Goal: Task Accomplishment & Management: Manage account settings

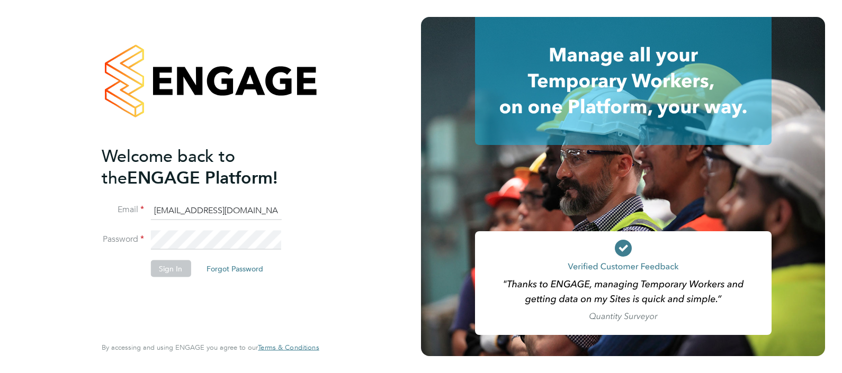
click at [171, 210] on input "abmfacility@pretiumresourcing.co.uk" at bounding box center [215, 210] width 131 height 19
type input "[EMAIL_ADDRESS][DOMAIN_NAME]"
click at [164, 262] on button "Sign In" at bounding box center [170, 268] width 40 height 17
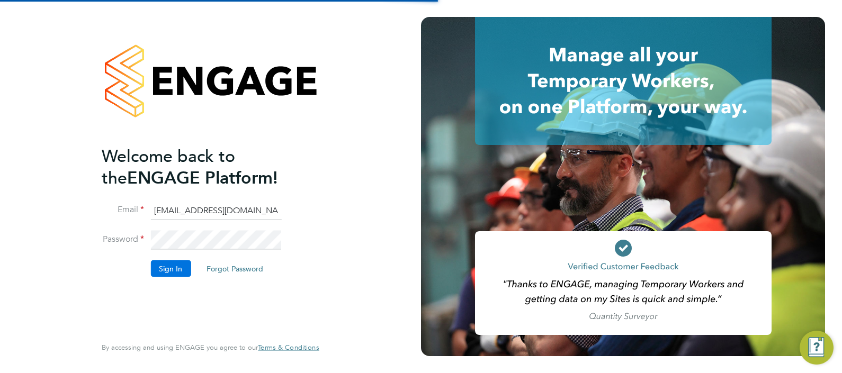
click at [163, 267] on button "Sign In" at bounding box center [170, 268] width 40 height 17
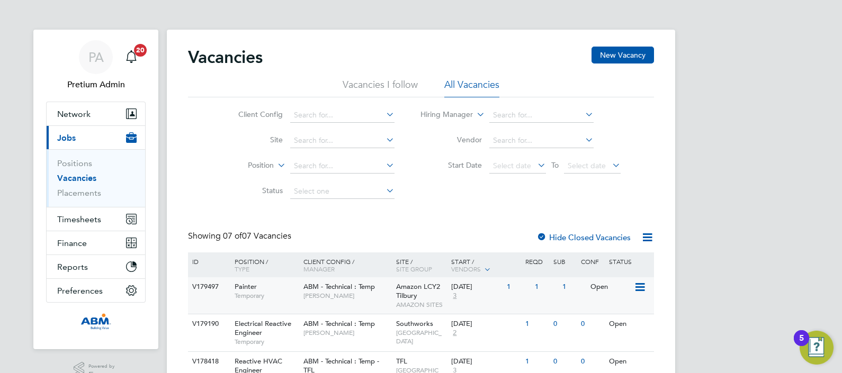
click at [310, 307] on div "V179497 Painter Temporary ABM - Technical : Temp James Brackley Amazon LCY2 Til…" at bounding box center [421, 295] width 466 height 37
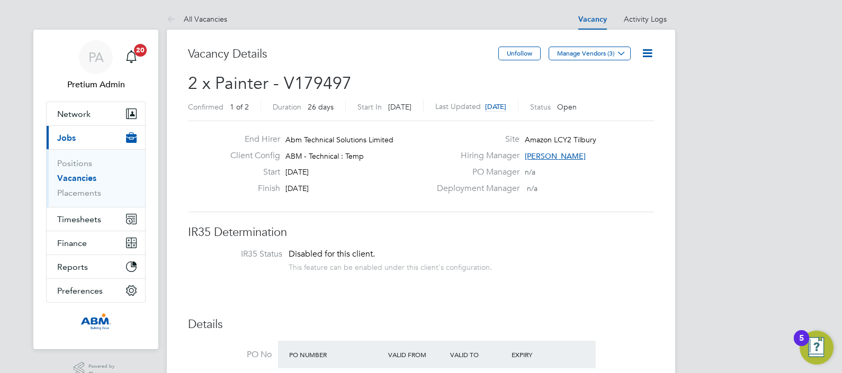
click at [649, 52] on icon at bounding box center [647, 53] width 13 height 13
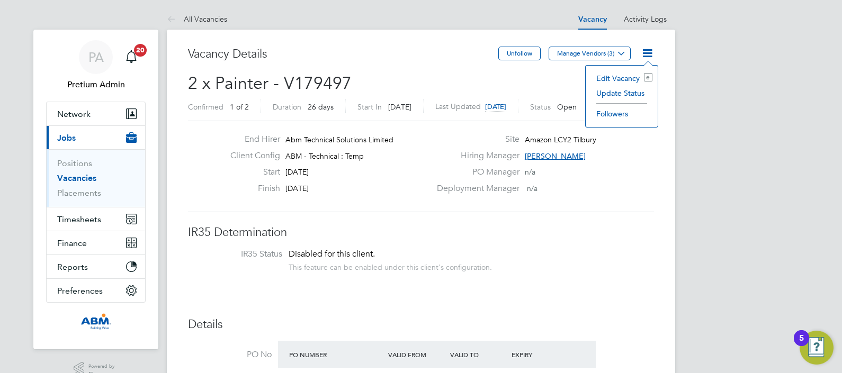
click at [608, 79] on li "Edit Vacancy e" at bounding box center [621, 78] width 61 height 15
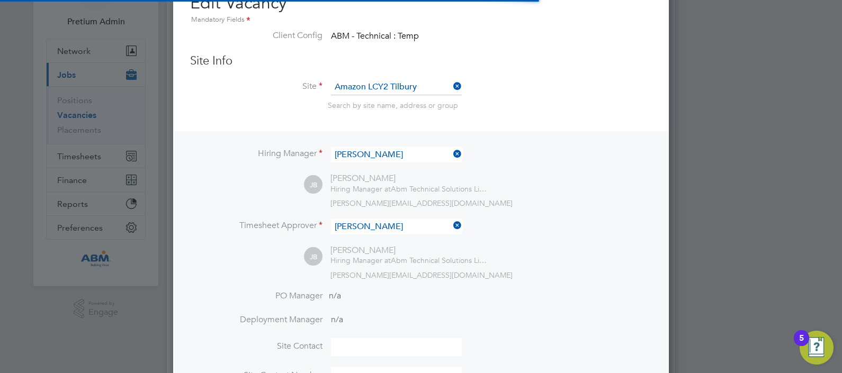
scroll to position [63, 0]
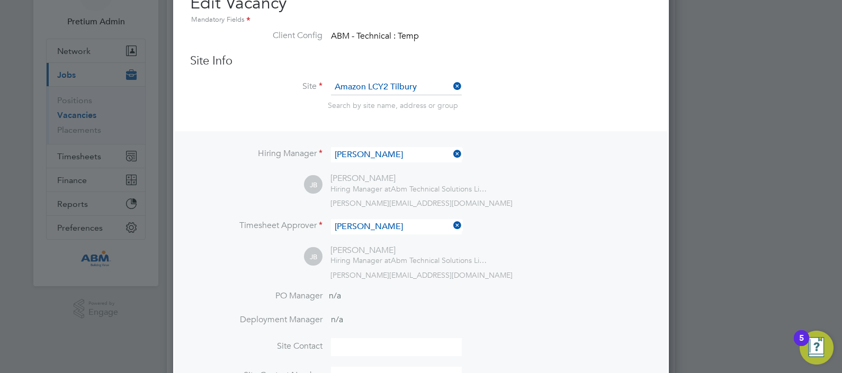
click at [348, 142] on div "Hiring Manager James Brackley JB James Brackley Hiring Manager at Abm Technical…" at bounding box center [420, 266] width 493 height 270
click at [350, 152] on input at bounding box center [396, 154] width 131 height 15
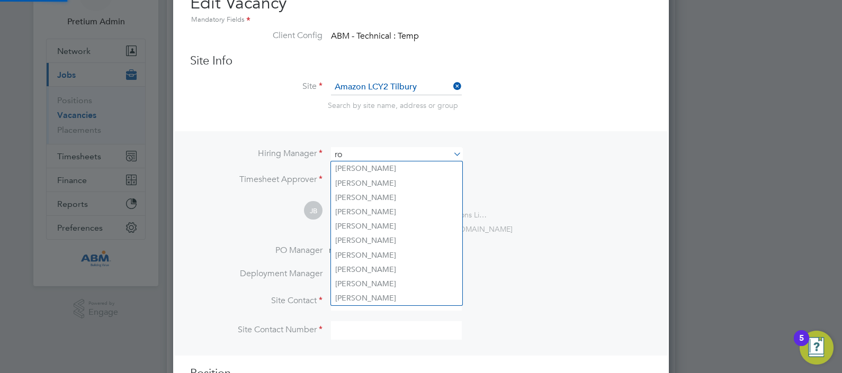
scroll to position [5, 5]
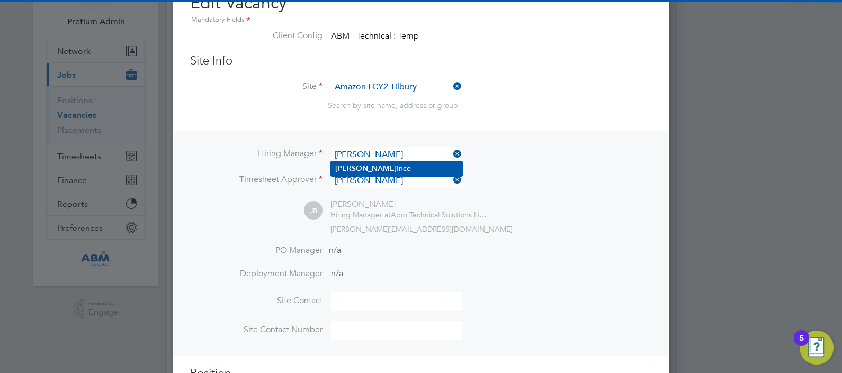
click at [368, 165] on li "Robert Ince" at bounding box center [396, 168] width 131 height 14
type input "Robert Ince"
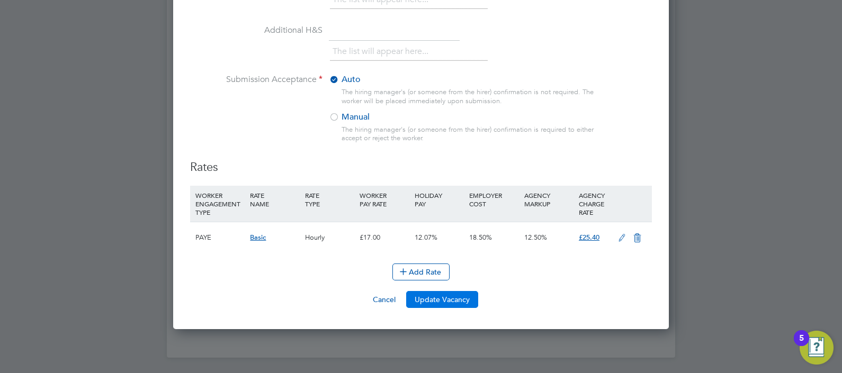
click at [454, 296] on button "Update Vacancy" at bounding box center [442, 299] width 72 height 17
